Goal: Obtain resource: Obtain resource

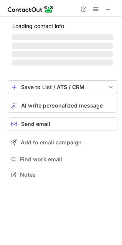
scroll to position [179, 122]
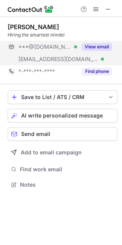
click at [98, 50] on button "View email" at bounding box center [97, 47] width 30 height 8
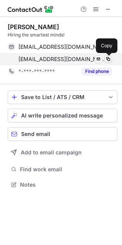
click at [109, 58] on span at bounding box center [108, 59] width 6 height 6
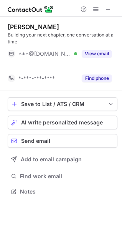
scroll to position [173, 122]
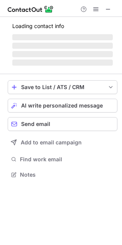
scroll to position [173, 122]
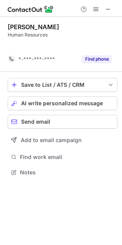
scroll to position [154, 122]
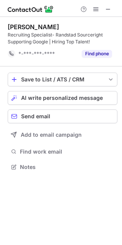
scroll to position [161, 122]
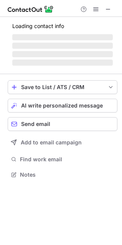
scroll to position [179, 122]
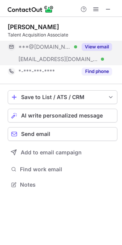
click at [89, 47] on button "View email" at bounding box center [97, 47] width 30 height 8
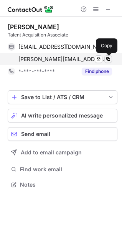
click at [109, 60] on span at bounding box center [108, 59] width 6 height 6
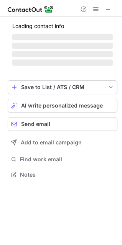
scroll to position [173, 122]
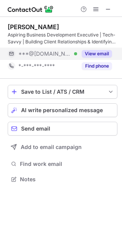
click at [103, 53] on button "View email" at bounding box center [97, 54] width 30 height 8
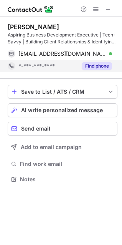
click at [102, 67] on button "Find phone" at bounding box center [97, 66] width 30 height 8
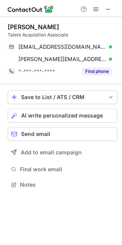
scroll to position [3, 3]
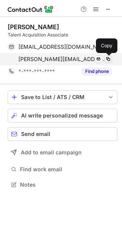
click at [110, 58] on span at bounding box center [108, 59] width 6 height 6
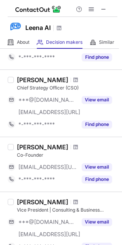
scroll to position [408, 0]
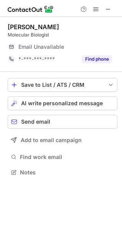
scroll to position [3, 3]
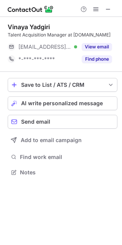
scroll to position [167, 122]
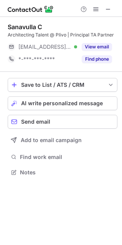
scroll to position [167, 122]
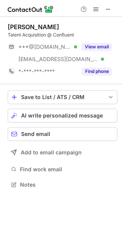
scroll to position [179, 122]
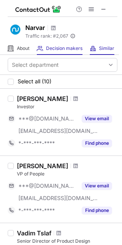
click at [98, 45] on div "Similar Similar Companies" at bounding box center [102, 48] width 25 height 13
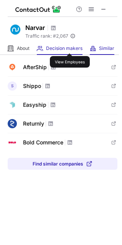
click at [70, 46] on span "Decision makers" at bounding box center [64, 48] width 36 height 6
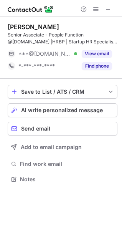
scroll to position [173, 122]
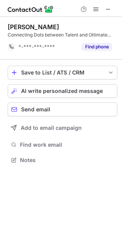
scroll to position [154, 122]
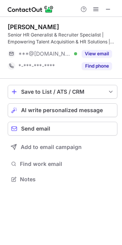
scroll to position [173, 122]
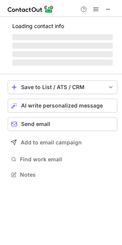
scroll to position [173, 122]
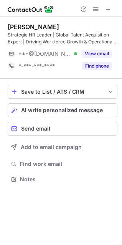
scroll to position [173, 122]
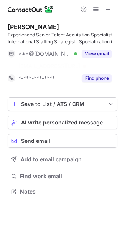
scroll to position [173, 122]
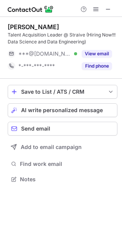
scroll to position [173, 122]
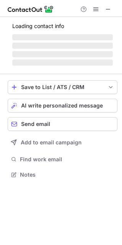
scroll to position [179, 122]
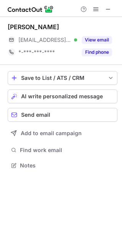
scroll to position [160, 122]
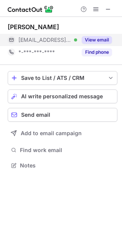
click at [106, 38] on button "View email" at bounding box center [97, 40] width 30 height 8
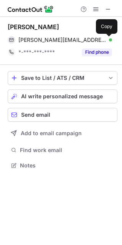
click at [106, 38] on span at bounding box center [108, 40] width 6 height 6
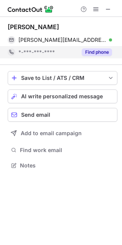
click at [103, 50] on button "Find phone" at bounding box center [97, 52] width 30 height 8
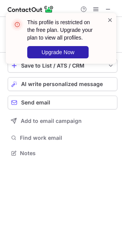
scroll to position [147, 122]
click at [109, 23] on span at bounding box center [110, 20] width 6 height 8
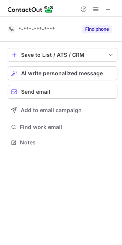
scroll to position [137, 122]
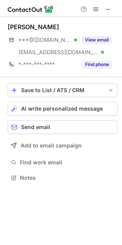
scroll to position [172, 122]
click at [112, 7] on button at bounding box center [108, 9] width 9 height 9
